Goal: Information Seeking & Learning: Learn about a topic

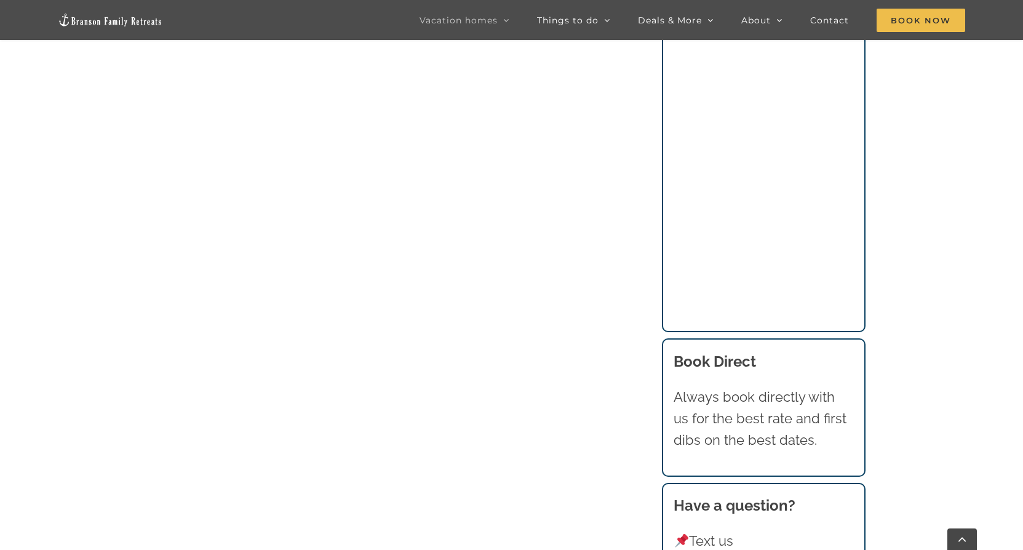
scroll to position [1292, 0]
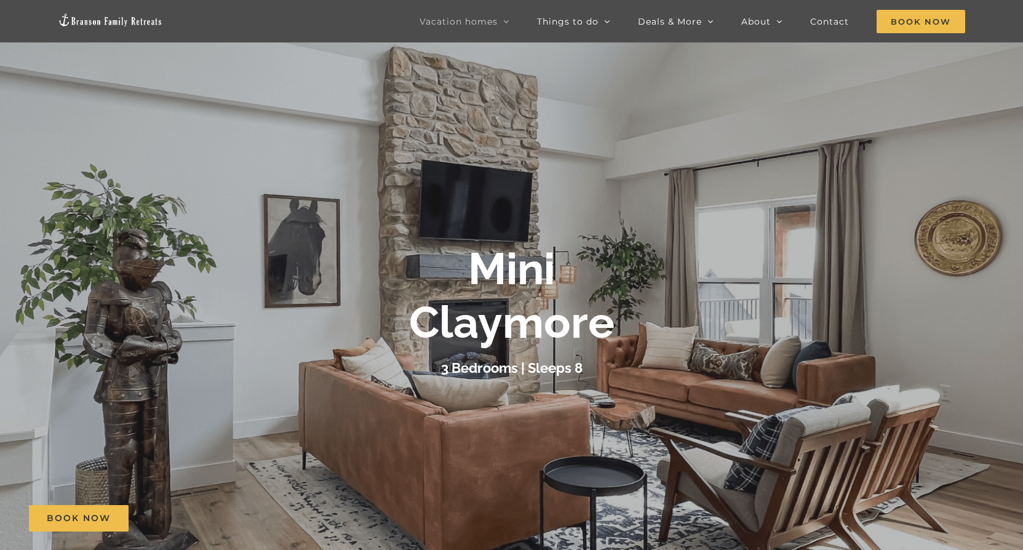
scroll to position [246, 0]
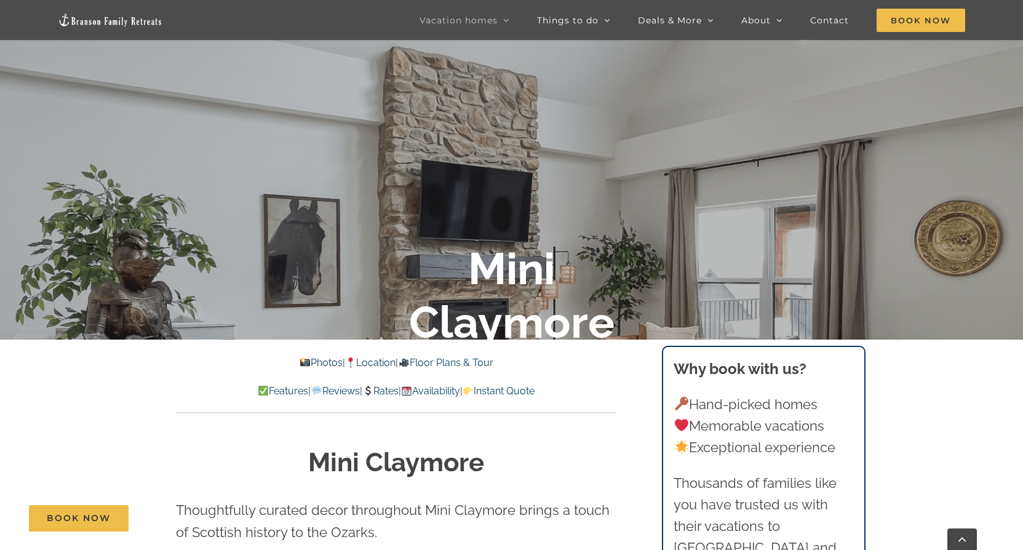
click at [314, 367] on link "Photos" at bounding box center [321, 363] width 43 height 12
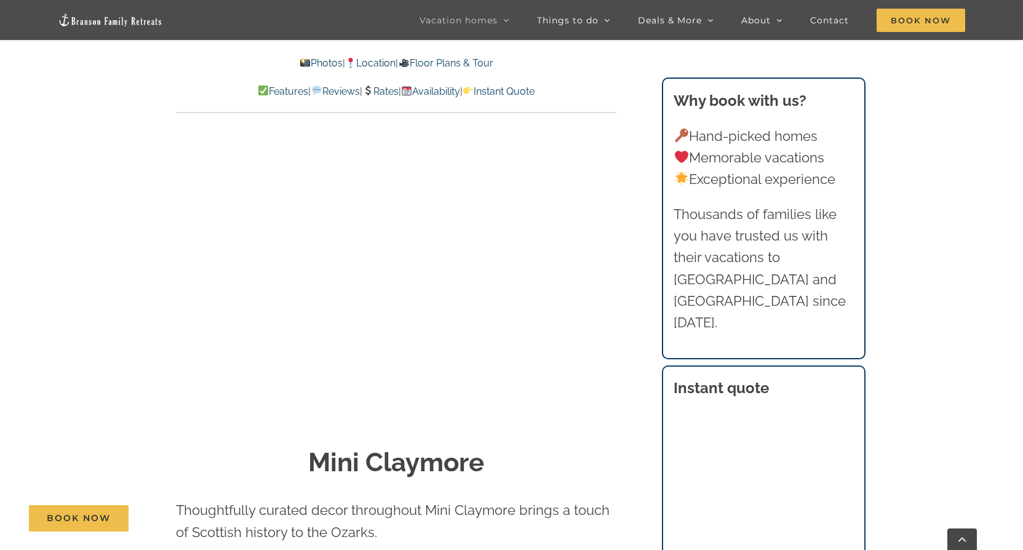
scroll to position [801, 0]
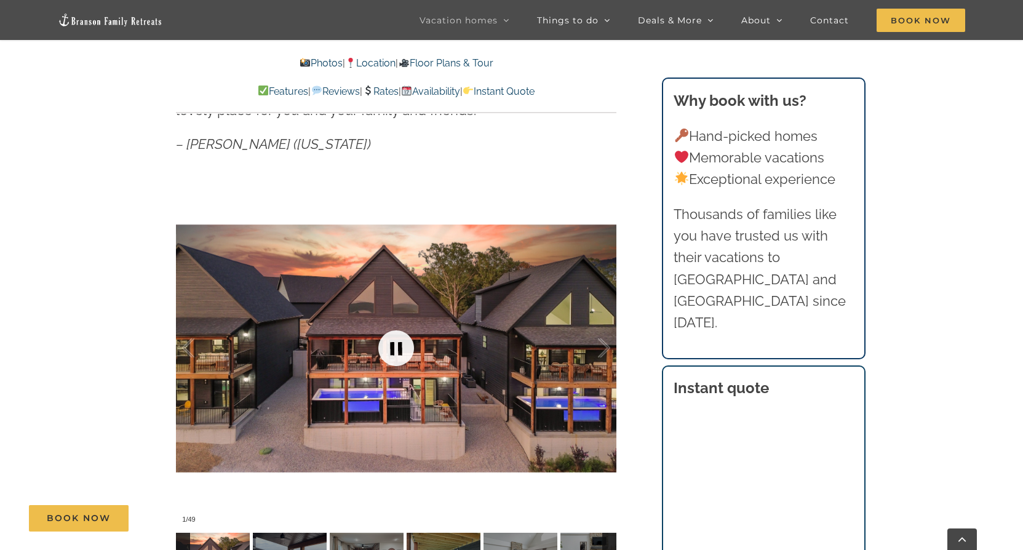
click at [397, 349] on link at bounding box center [396, 348] width 49 height 49
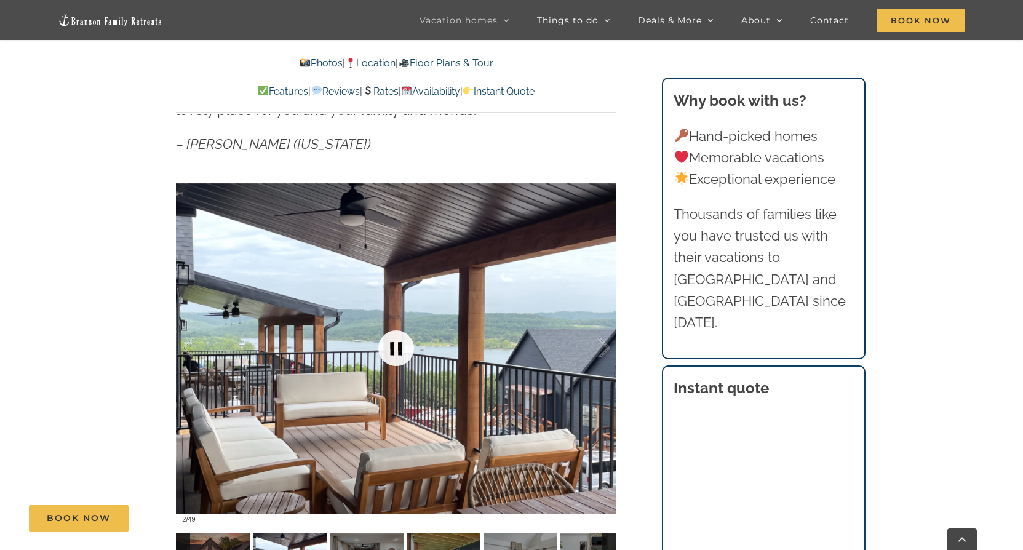
click at [397, 349] on link at bounding box center [396, 348] width 49 height 49
click at [393, 347] on link at bounding box center [396, 348] width 49 height 49
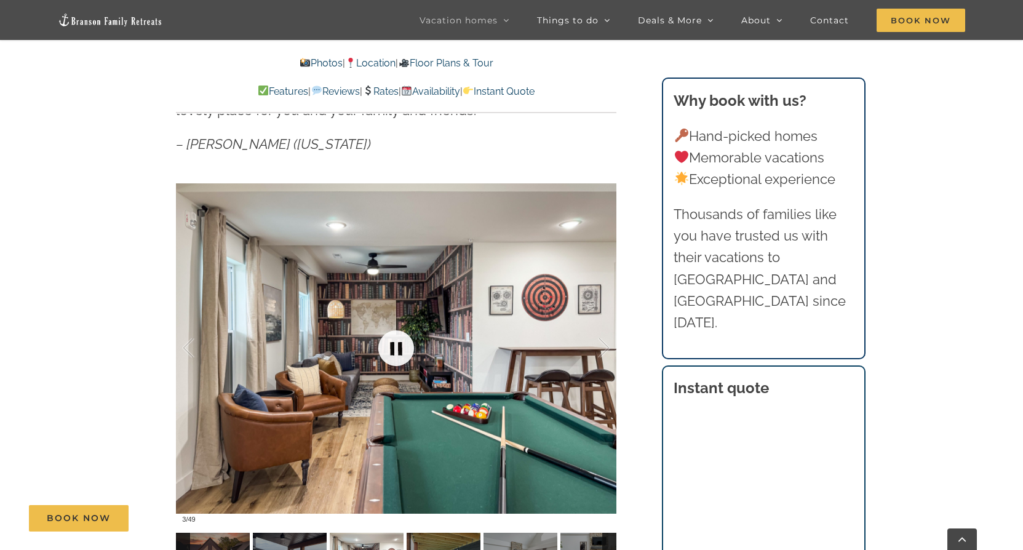
click at [393, 347] on link at bounding box center [396, 348] width 49 height 49
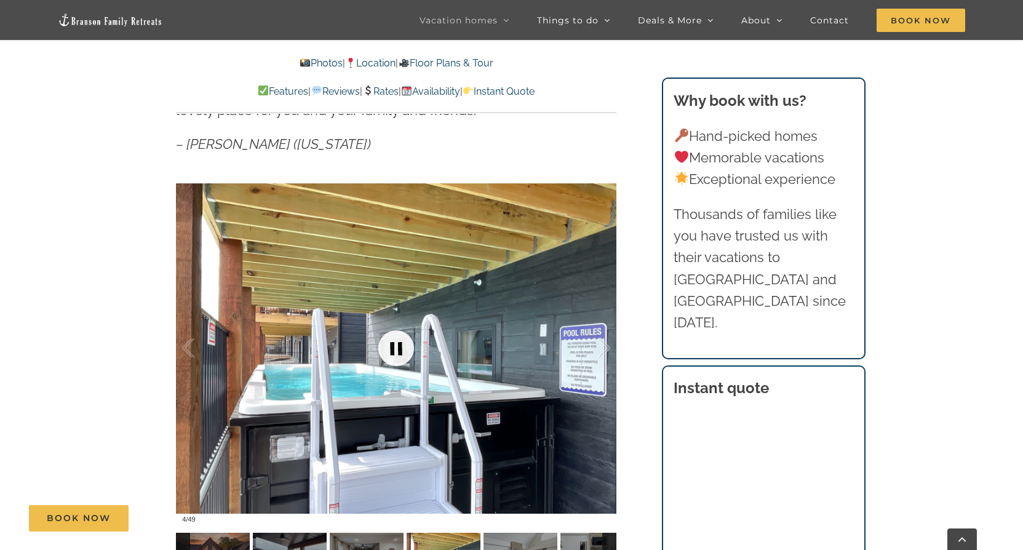
click at [399, 347] on link at bounding box center [396, 348] width 49 height 49
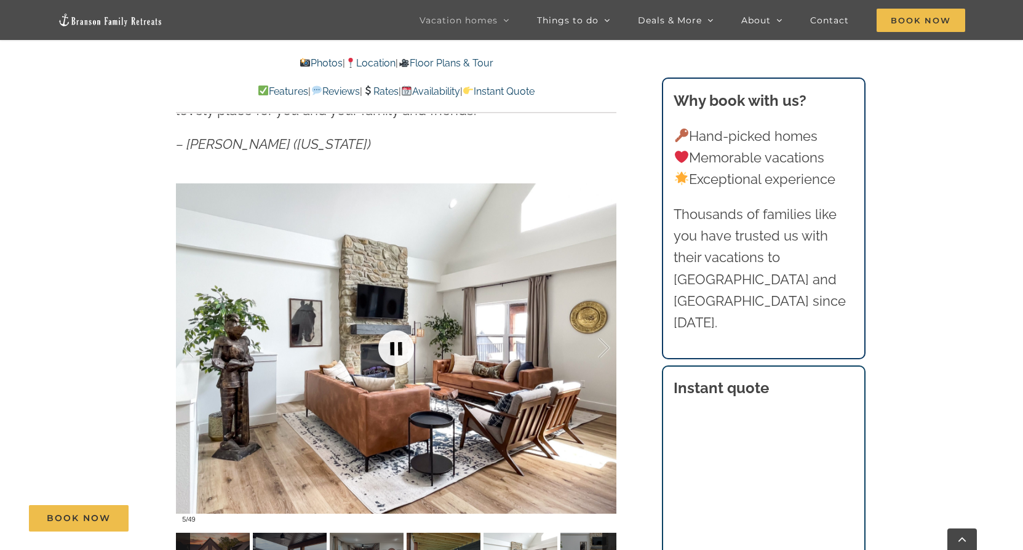
click at [398, 347] on link at bounding box center [396, 348] width 49 height 49
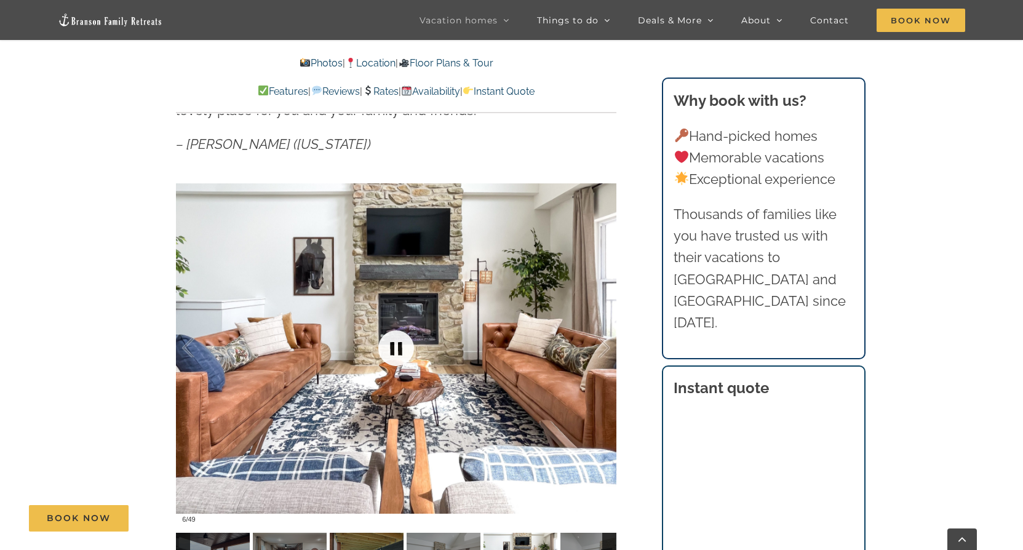
click at [398, 347] on link at bounding box center [396, 348] width 49 height 49
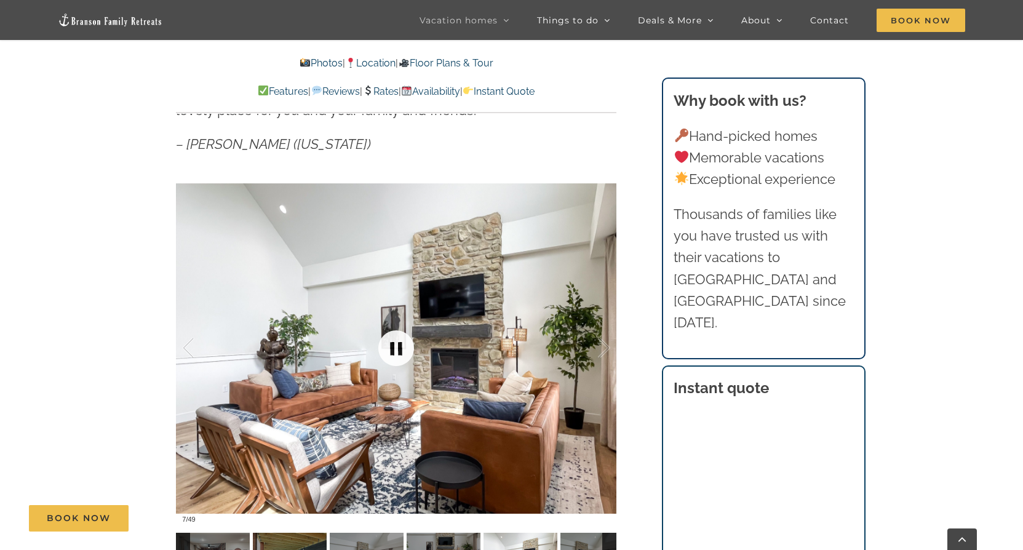
click at [398, 347] on link at bounding box center [396, 348] width 49 height 49
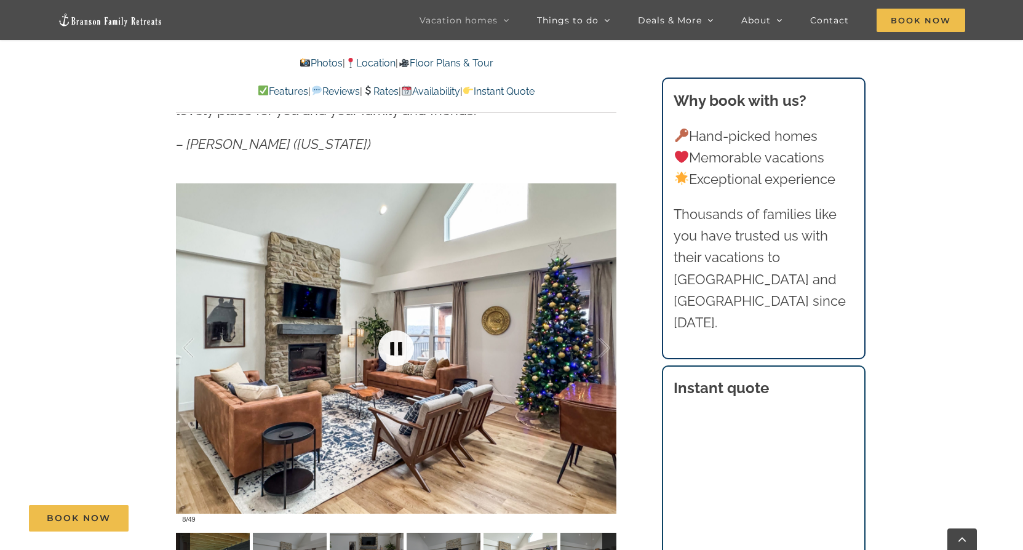
click at [398, 347] on link at bounding box center [396, 348] width 49 height 49
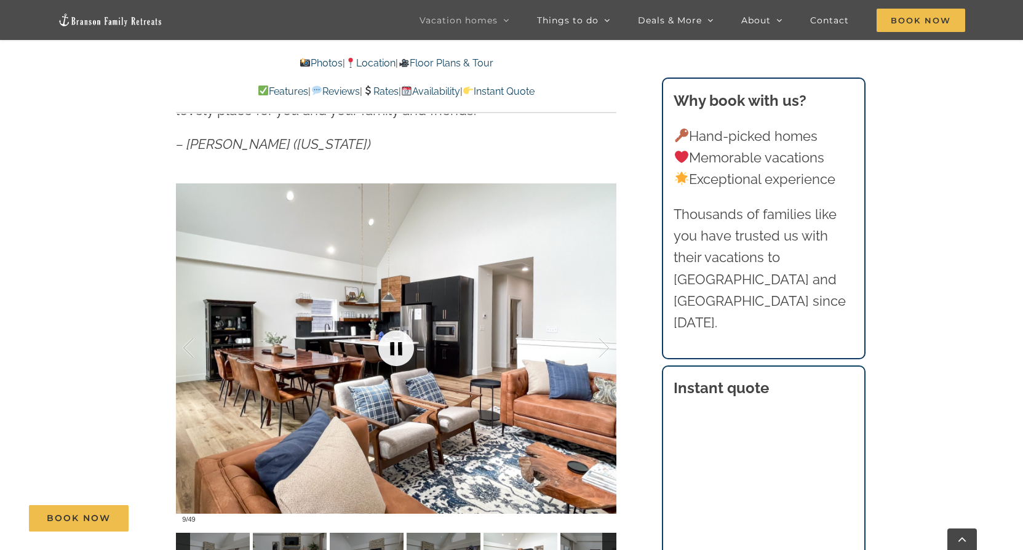
click at [398, 347] on link at bounding box center [396, 348] width 49 height 49
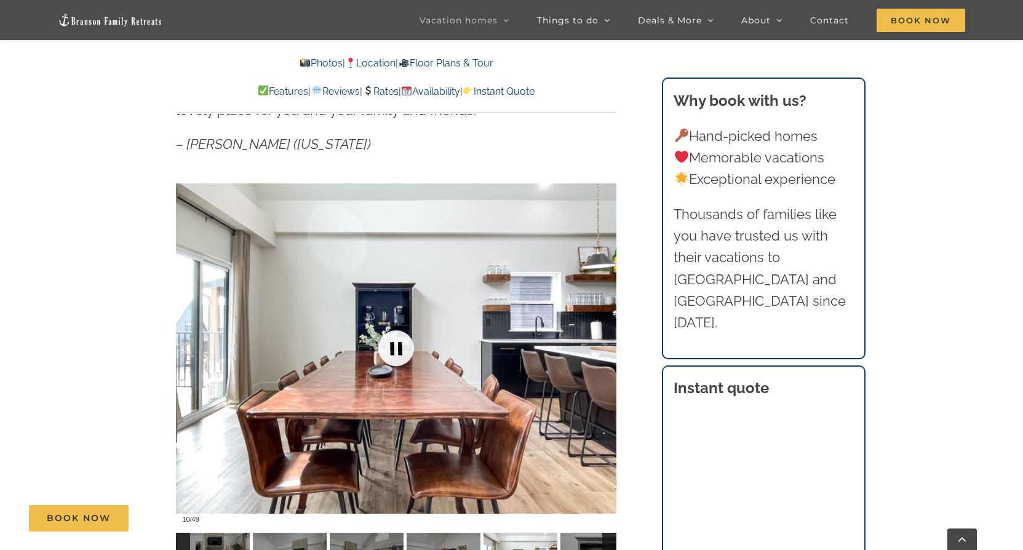
click at [398, 347] on link at bounding box center [396, 348] width 49 height 49
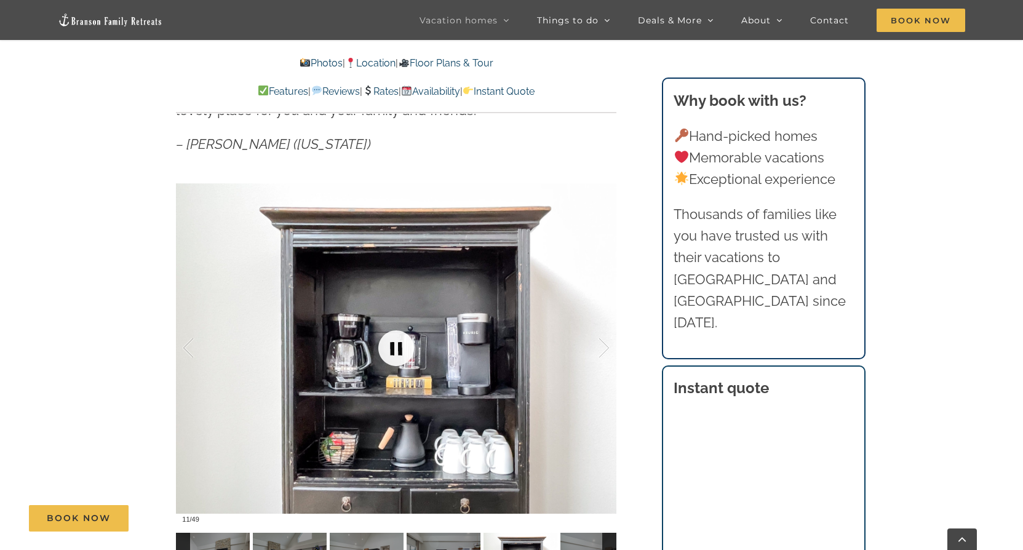
click at [398, 347] on link at bounding box center [396, 348] width 49 height 49
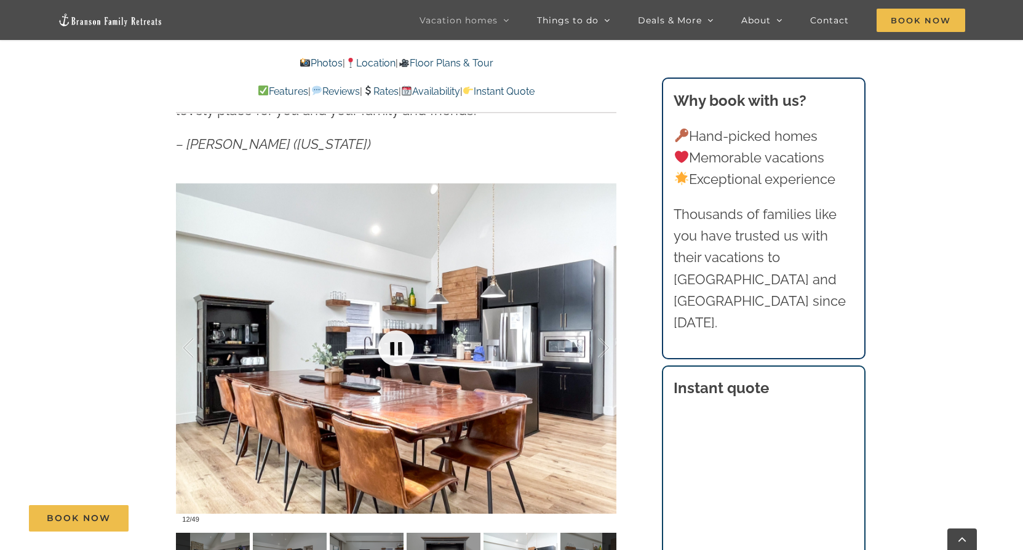
click at [398, 347] on link at bounding box center [396, 348] width 49 height 49
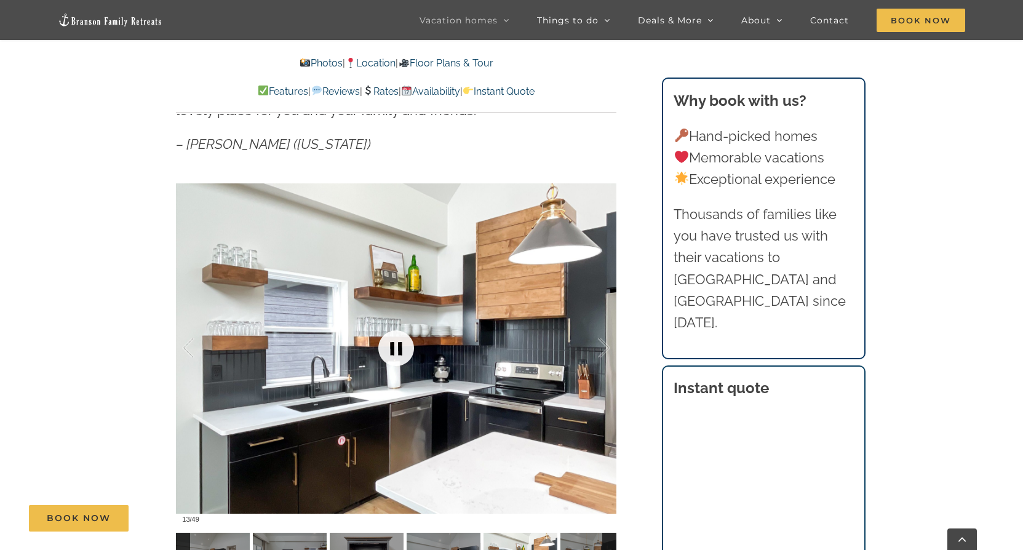
click at [398, 347] on link at bounding box center [396, 348] width 49 height 49
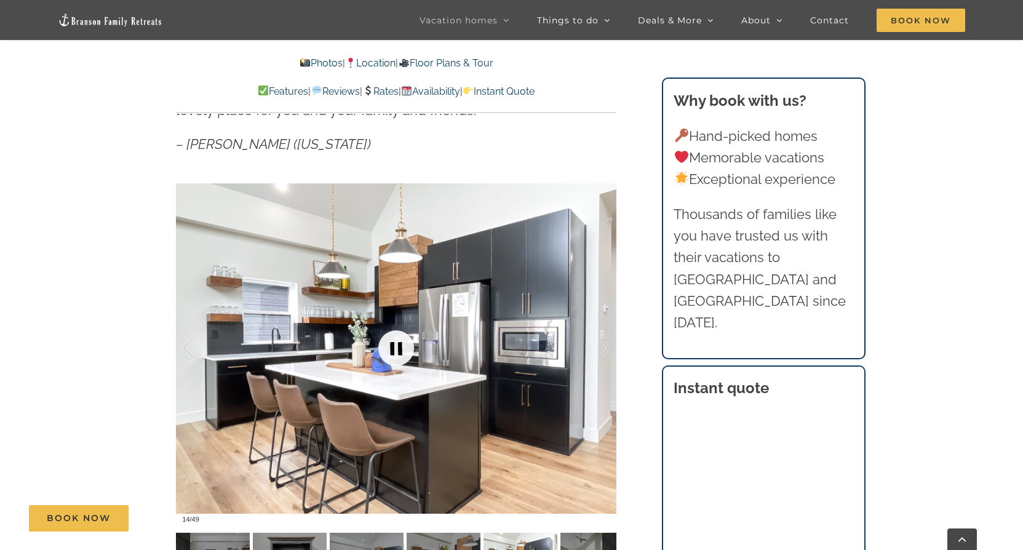
click at [398, 347] on link at bounding box center [396, 348] width 49 height 49
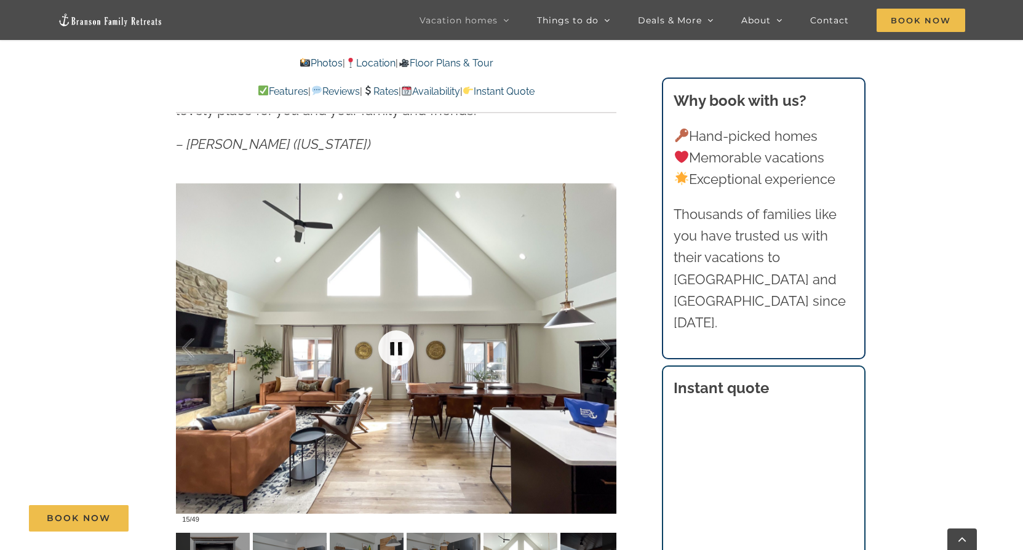
click at [398, 347] on link at bounding box center [396, 348] width 49 height 49
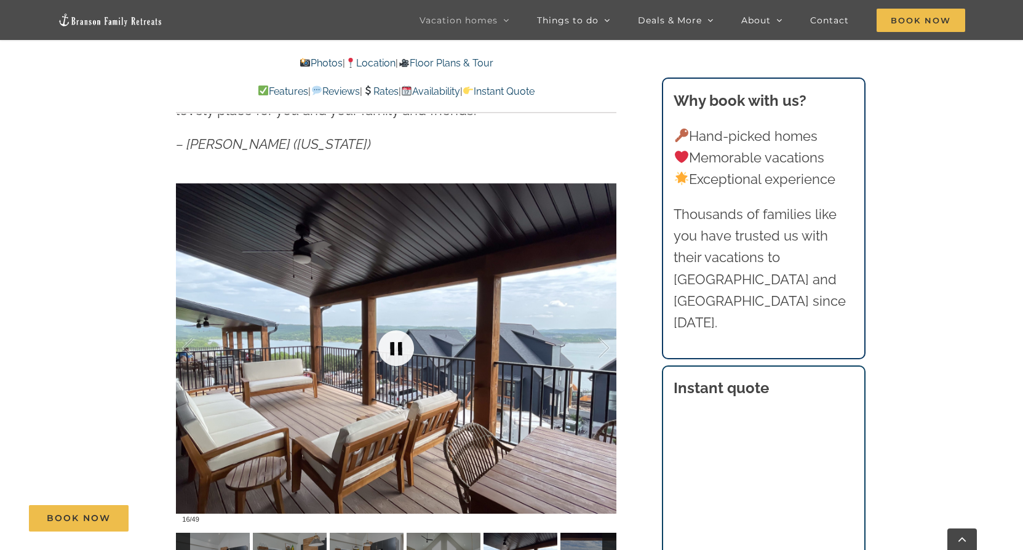
click at [398, 347] on link at bounding box center [396, 348] width 49 height 49
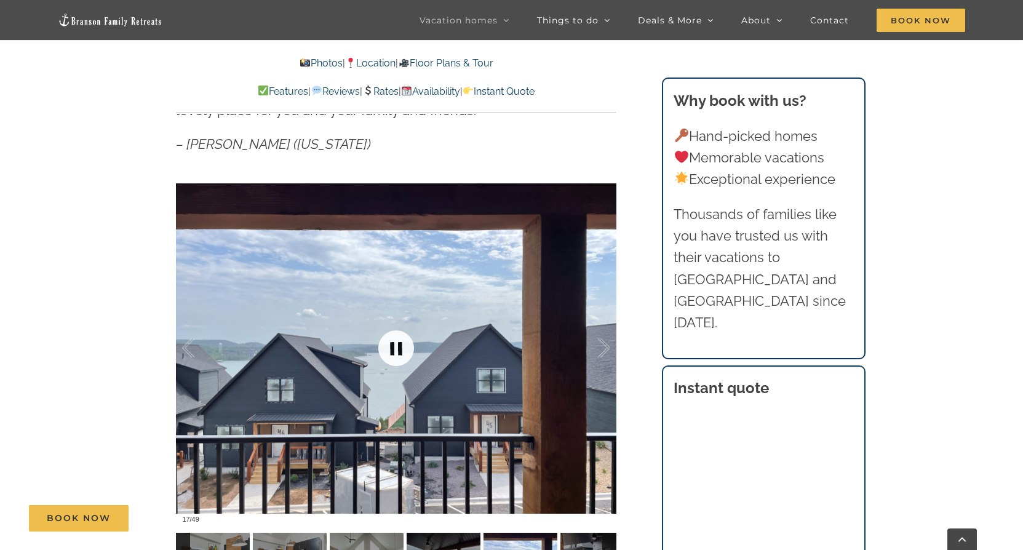
click at [398, 347] on link at bounding box center [396, 348] width 49 height 49
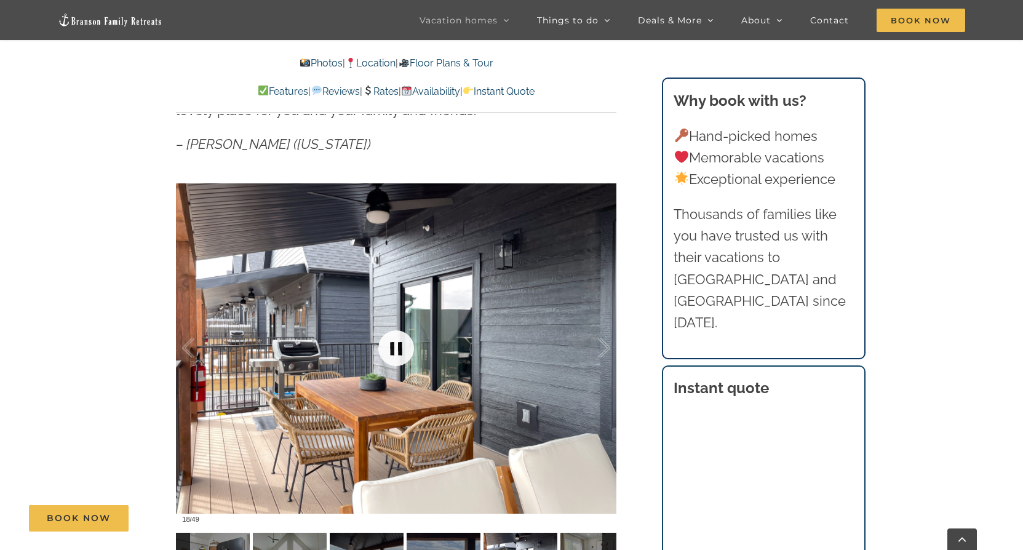
click at [398, 347] on link at bounding box center [396, 348] width 49 height 49
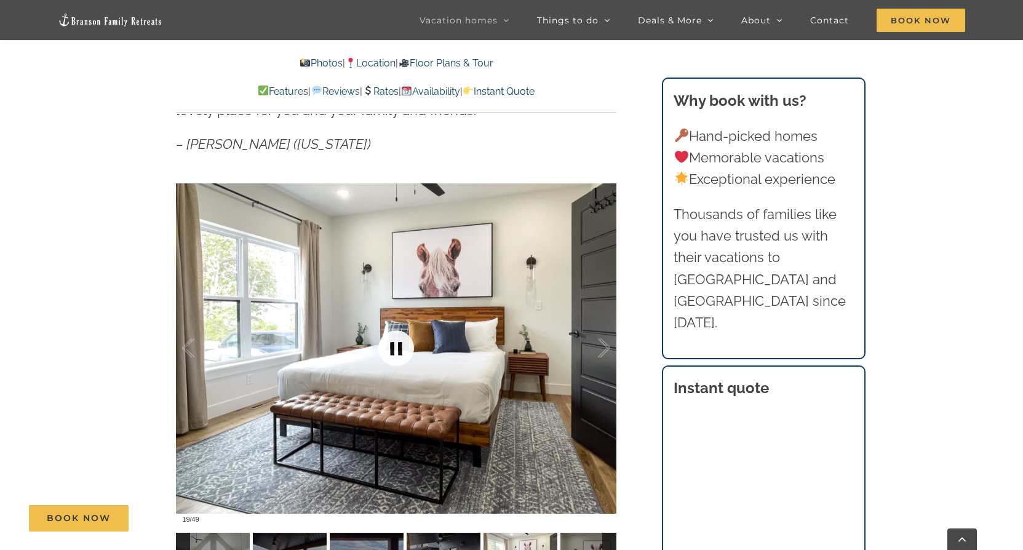
click at [398, 347] on link at bounding box center [396, 348] width 49 height 49
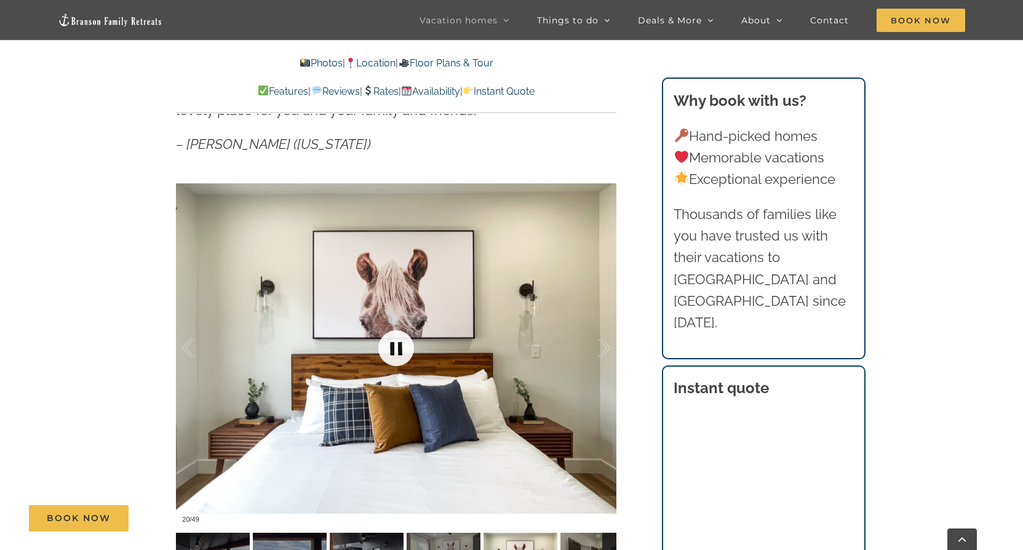
click at [398, 347] on link at bounding box center [396, 348] width 49 height 49
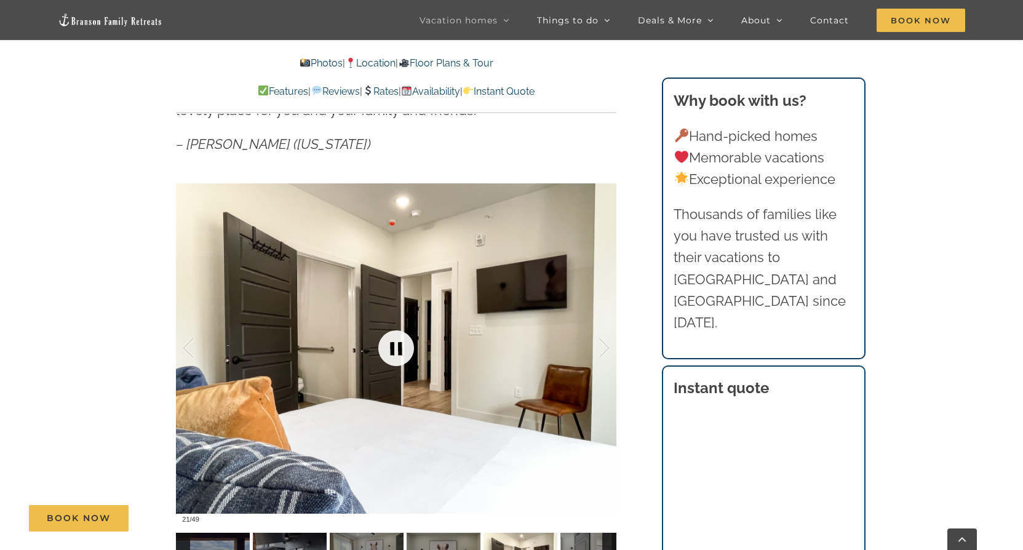
click at [398, 347] on link at bounding box center [396, 348] width 49 height 49
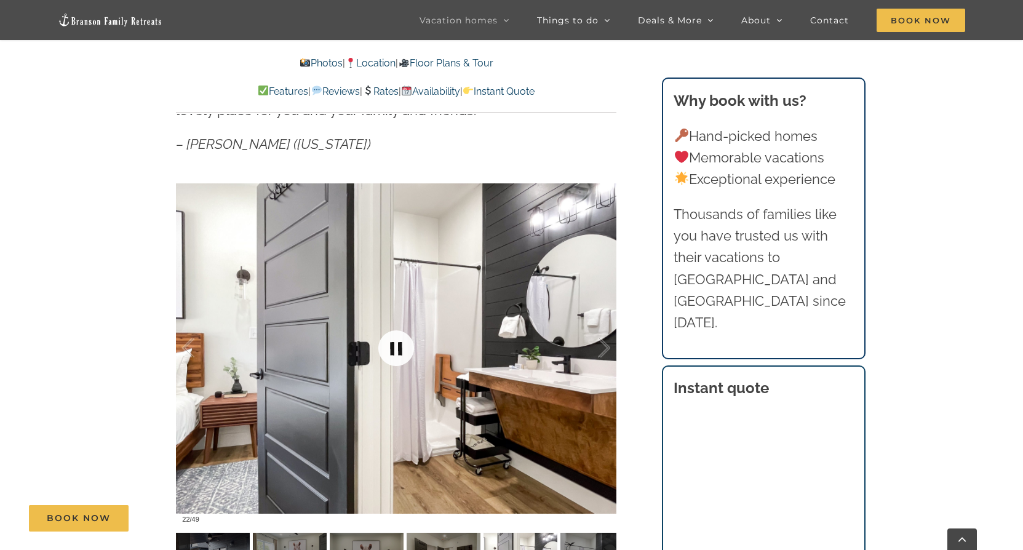
click at [398, 347] on link at bounding box center [396, 348] width 49 height 49
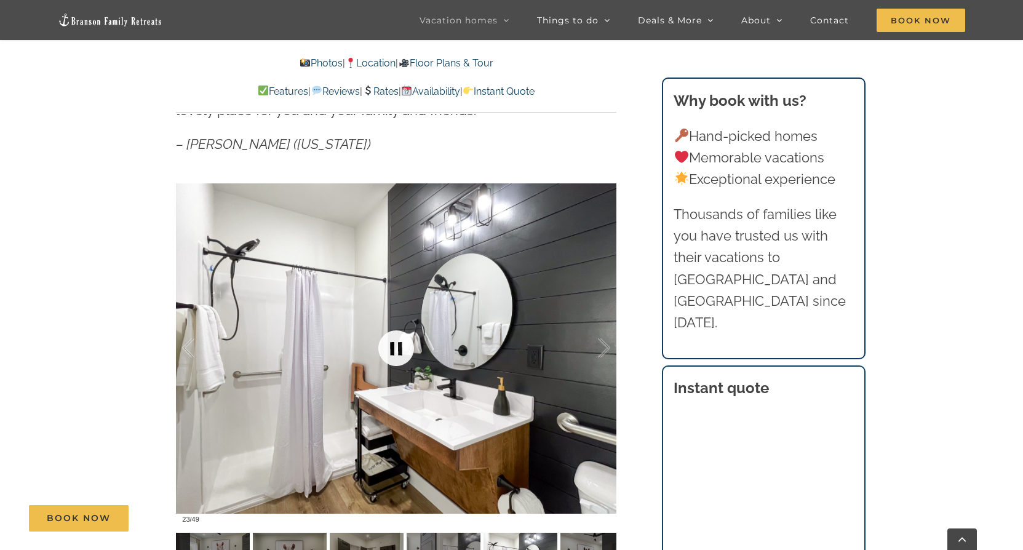
click at [398, 347] on link at bounding box center [396, 348] width 49 height 49
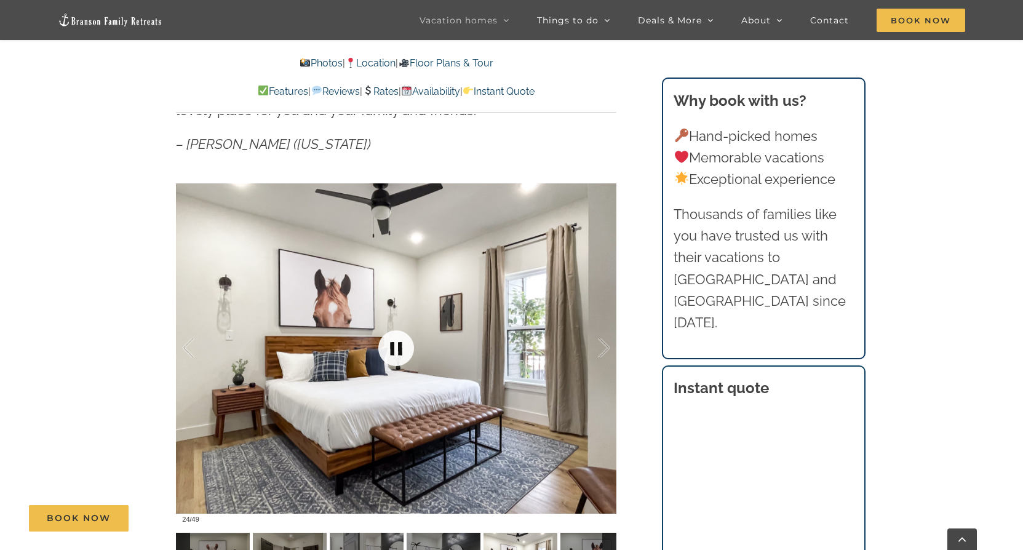
click at [398, 347] on link at bounding box center [396, 348] width 49 height 49
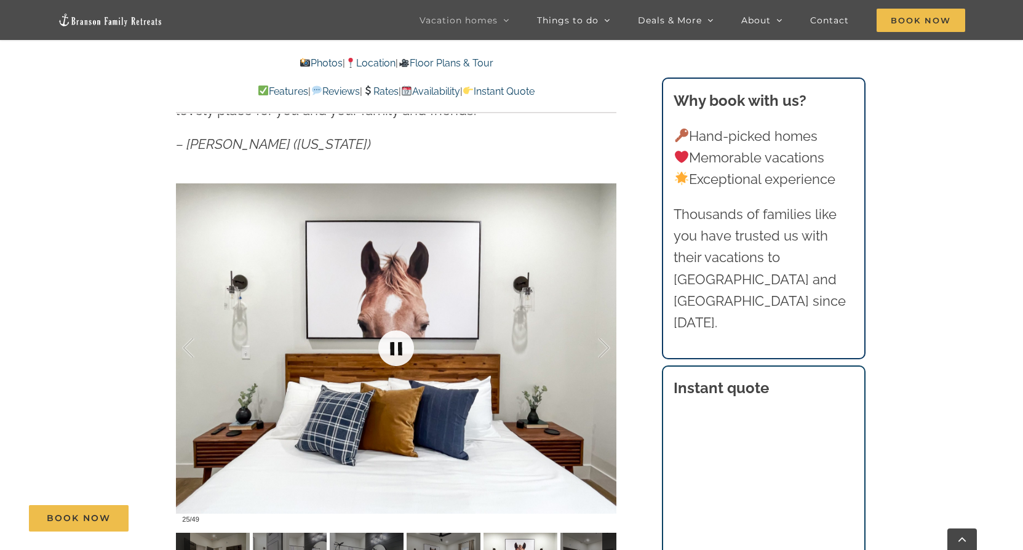
click at [398, 347] on link at bounding box center [396, 348] width 49 height 49
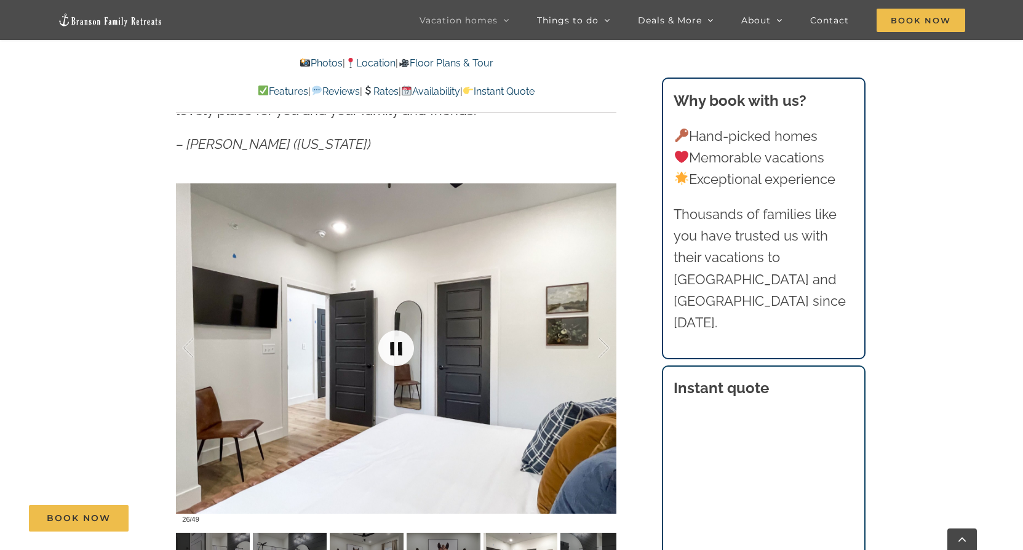
click at [398, 347] on link at bounding box center [396, 348] width 49 height 49
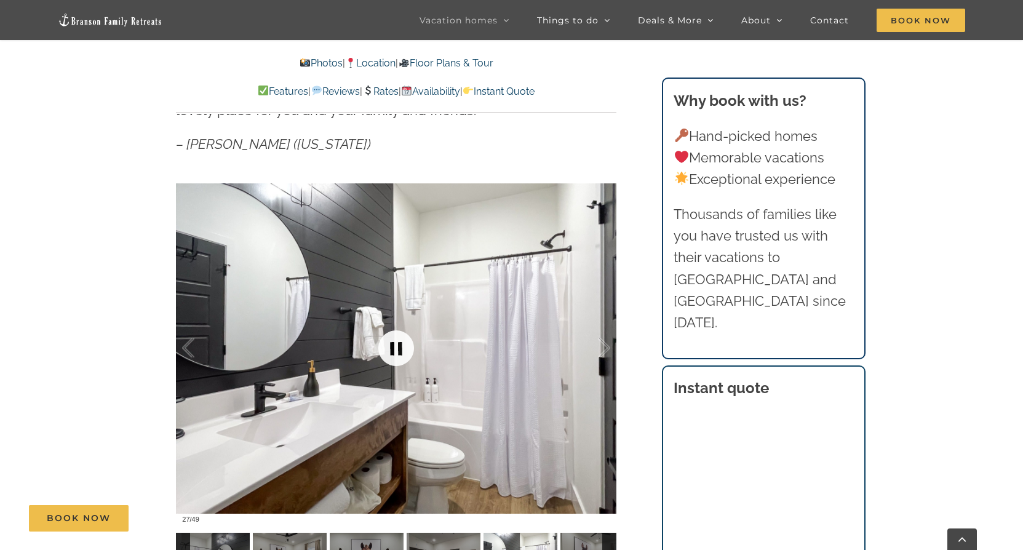
click at [398, 347] on link at bounding box center [396, 348] width 49 height 49
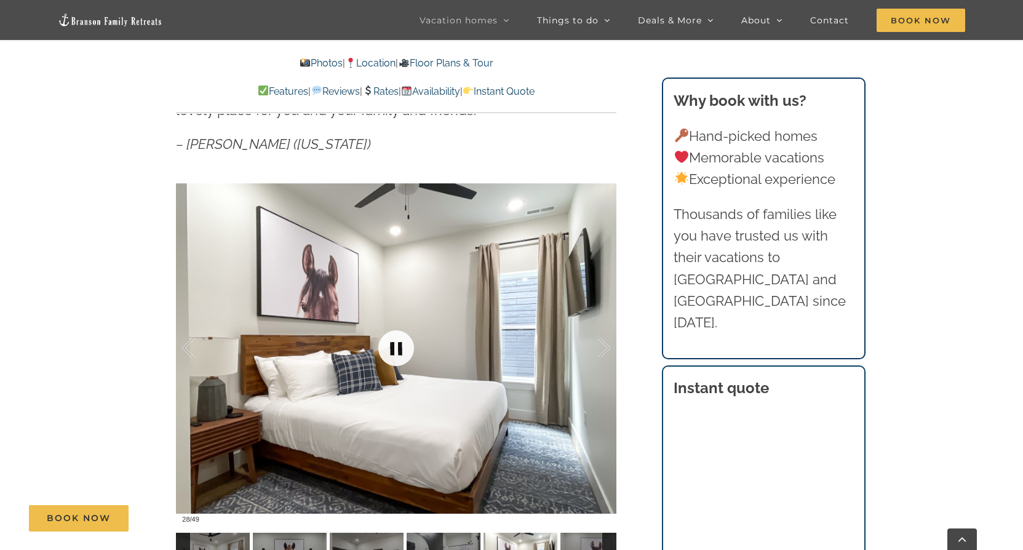
click at [398, 347] on link at bounding box center [396, 348] width 49 height 49
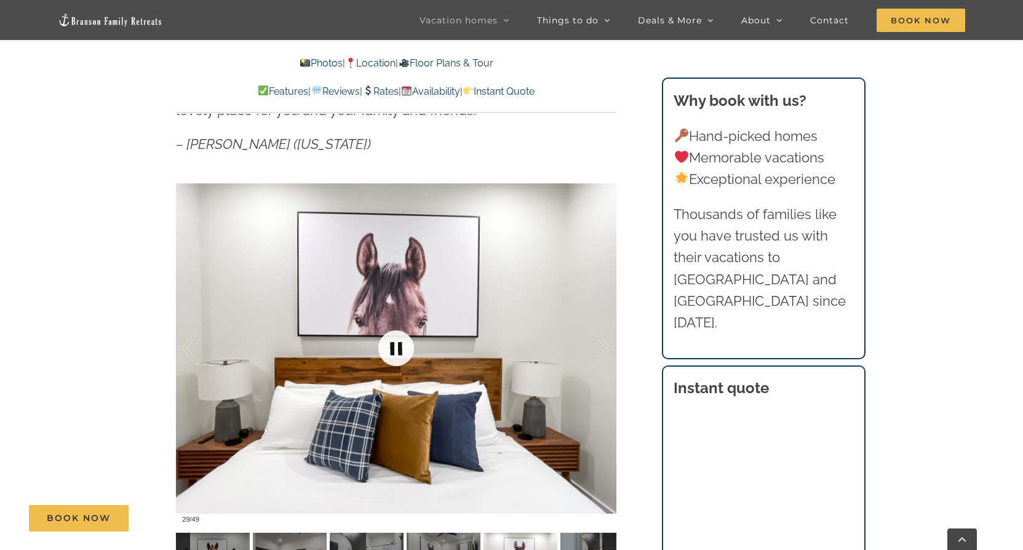
click at [398, 347] on link at bounding box center [396, 348] width 49 height 49
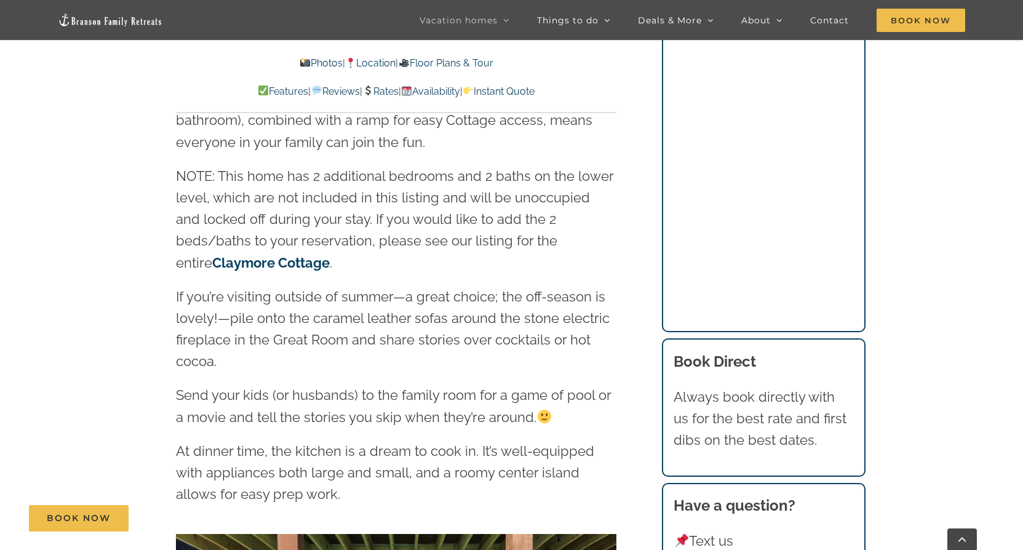
scroll to position [1539, 0]
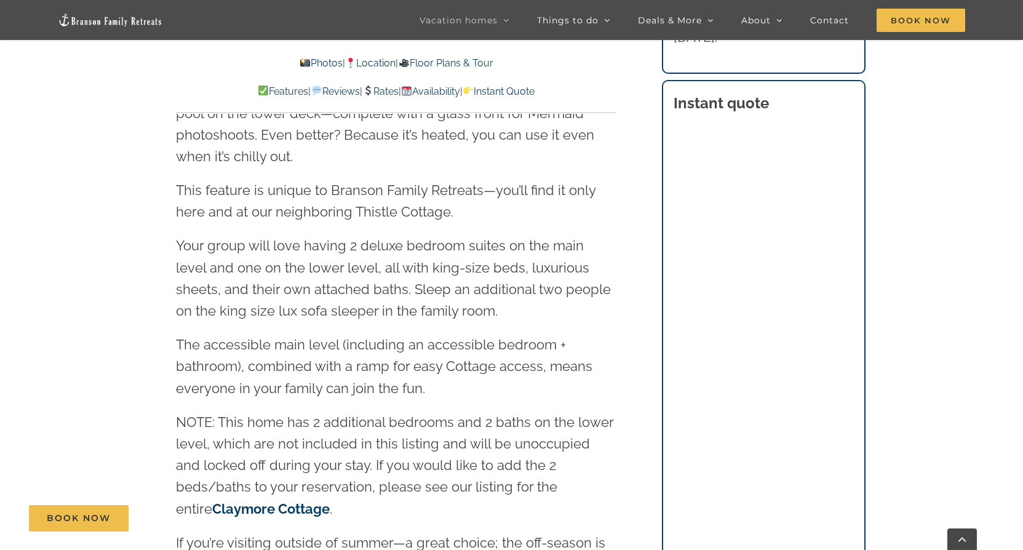
scroll to position [246, 0]
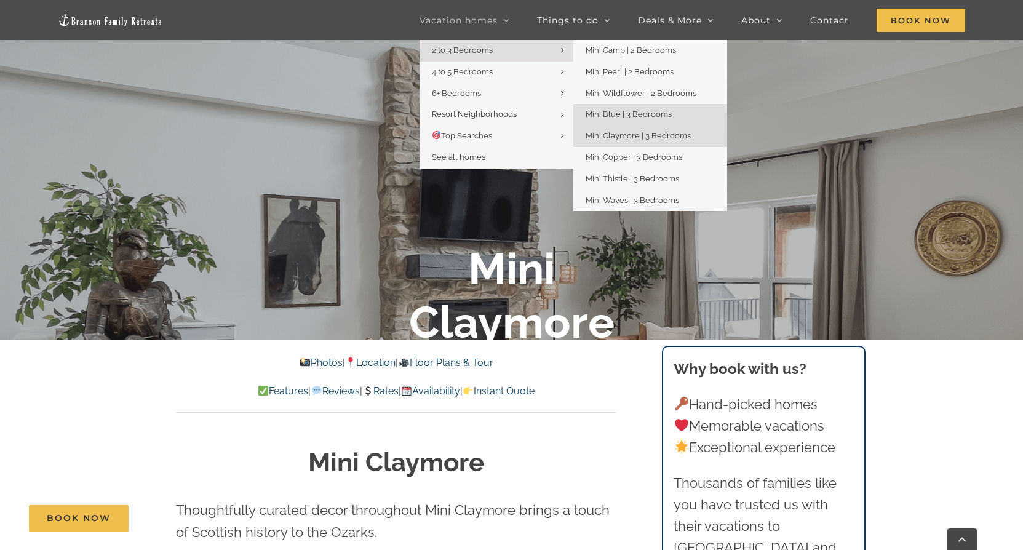
click at [612, 116] on span "Mini Blue | 3 Bedrooms" at bounding box center [629, 114] width 86 height 9
